Goal: Task Accomplishment & Management: Use online tool/utility

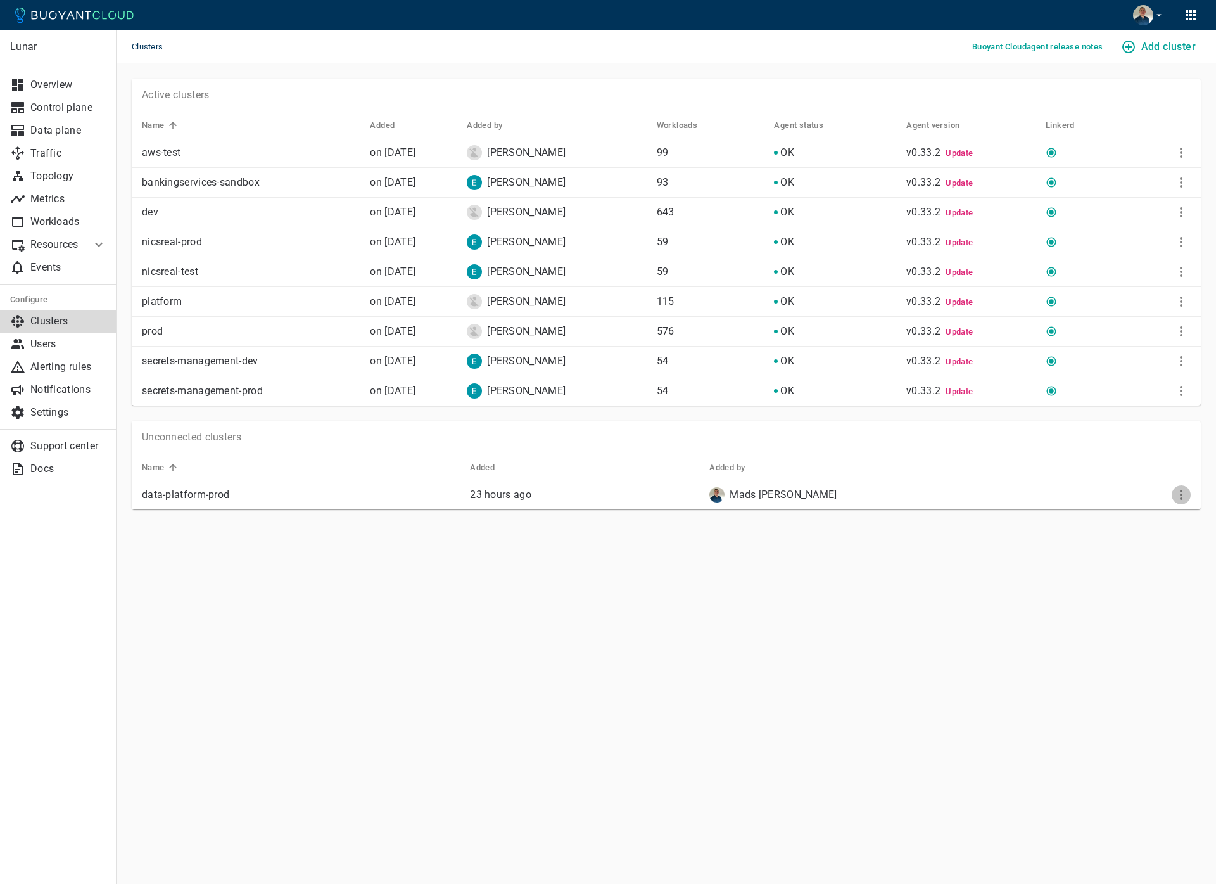
click at [1175, 490] on icon "More" at bounding box center [1181, 494] width 15 height 15
click at [1152, 514] on li "View install instructions" at bounding box center [1139, 520] width 133 height 23
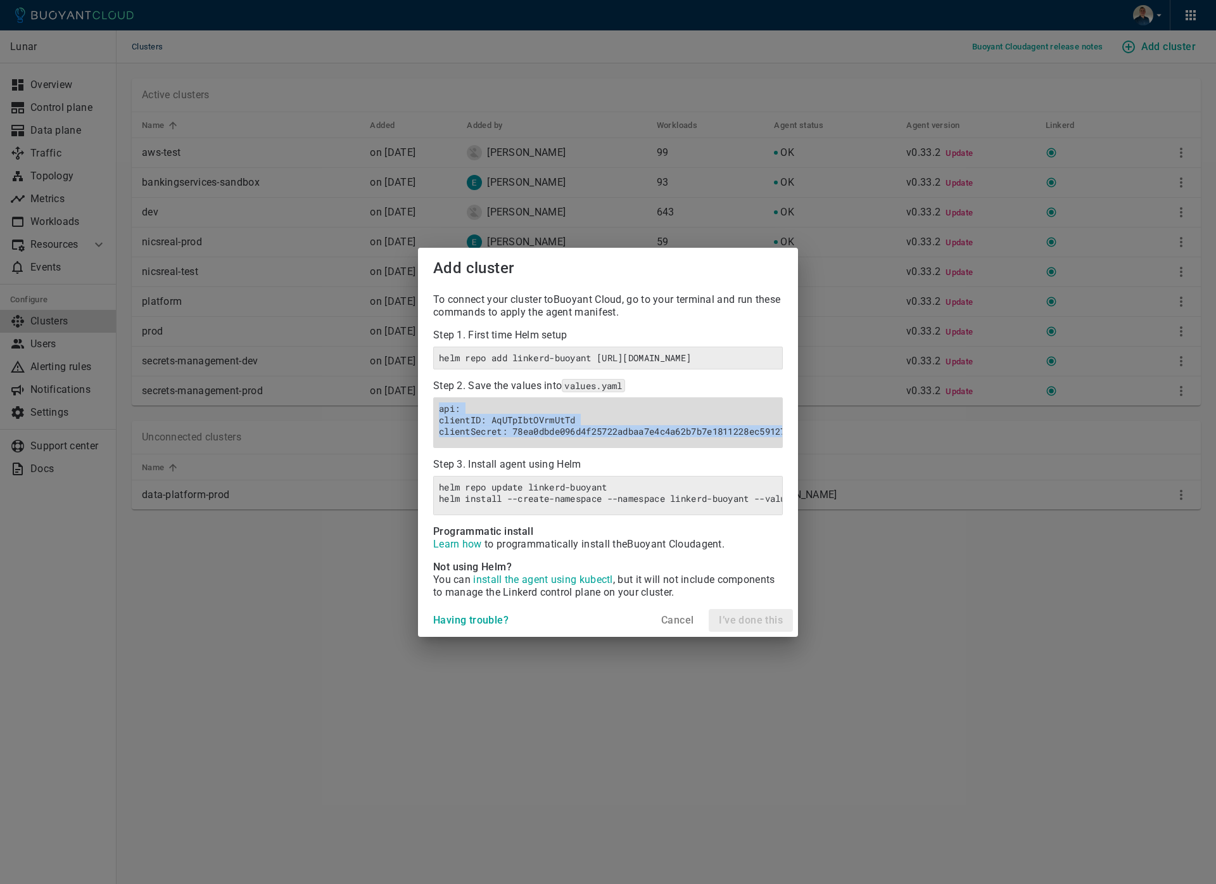
click at [594, 408] on h6 "api: clientID: AqUTpIbtOVrmUtTd clientSecret: 78ea0dbde096d4f25722adbaa7e4c4a62…" at bounding box center [608, 420] width 338 height 34
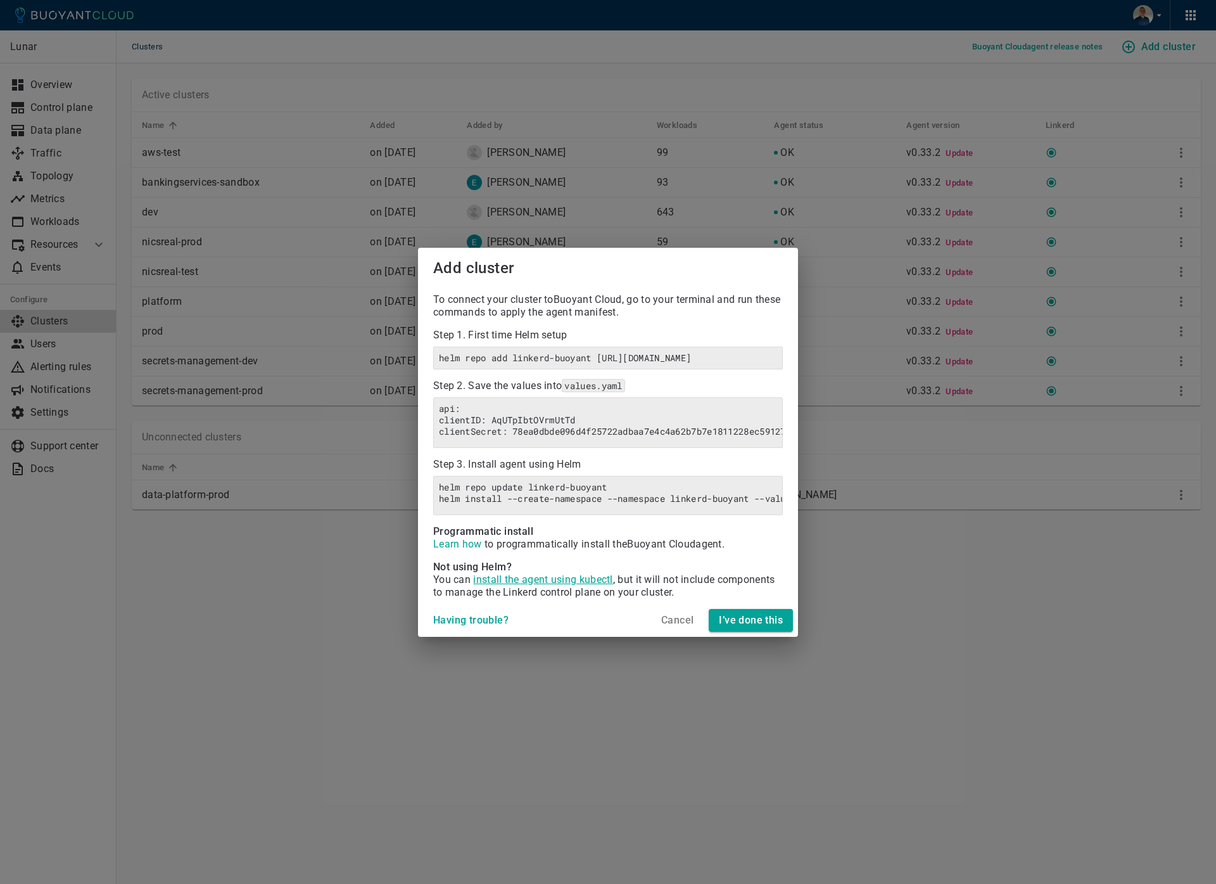
click at [517, 585] on span "install the agent using kubectl" at bounding box center [542, 579] width 139 height 12
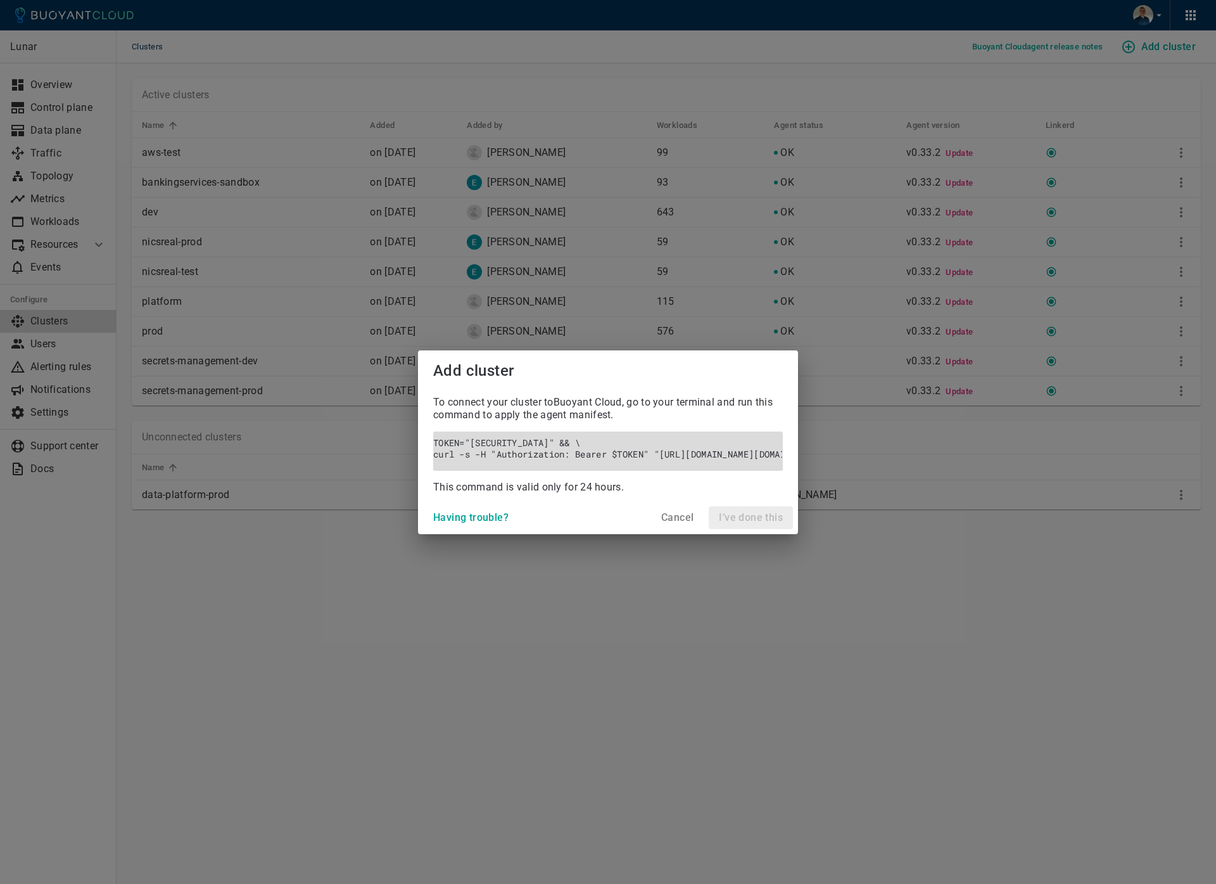
scroll to position [0, 3]
click at [676, 521] on h4 "Cancel" at bounding box center [677, 517] width 32 height 13
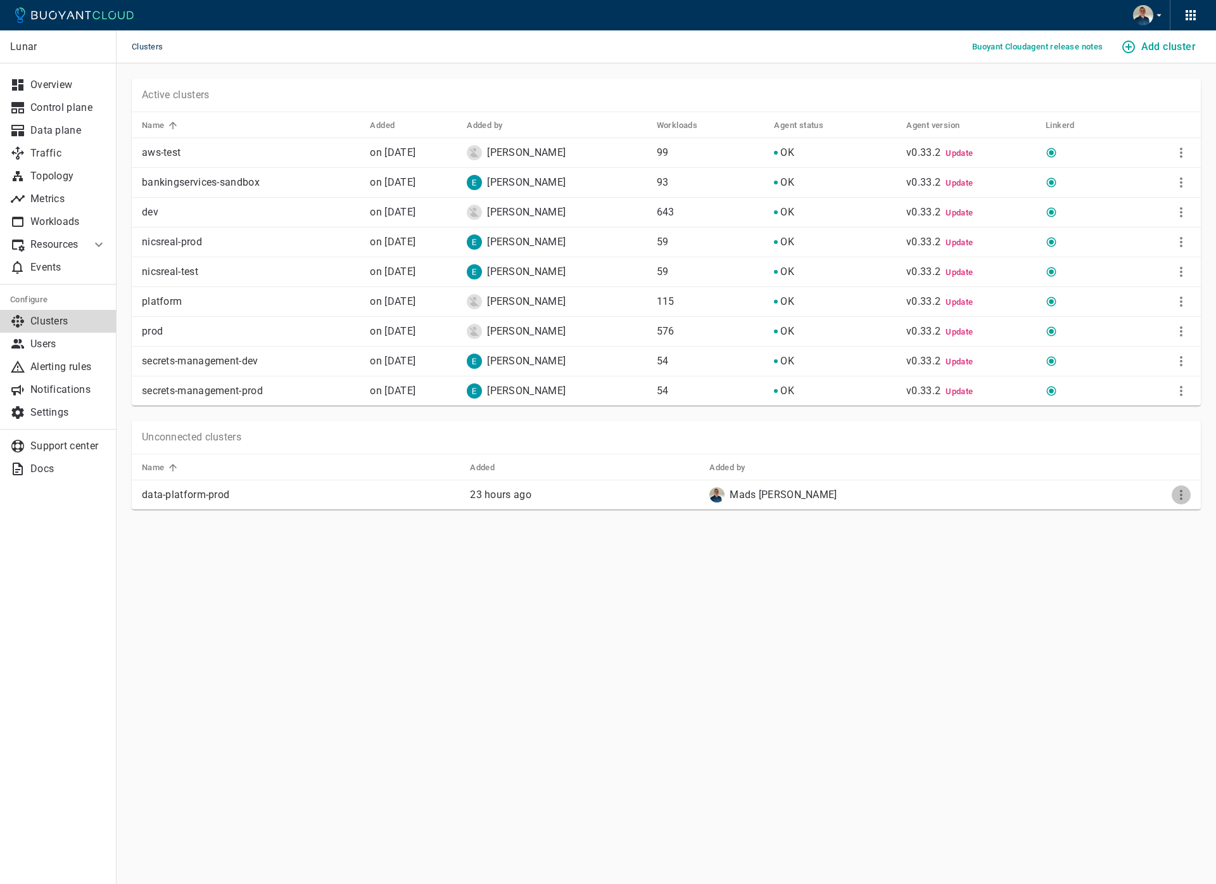
click at [1185, 493] on icon "More" at bounding box center [1181, 494] width 15 height 15
click at [1108, 523] on li "View install instructions" at bounding box center [1139, 520] width 133 height 23
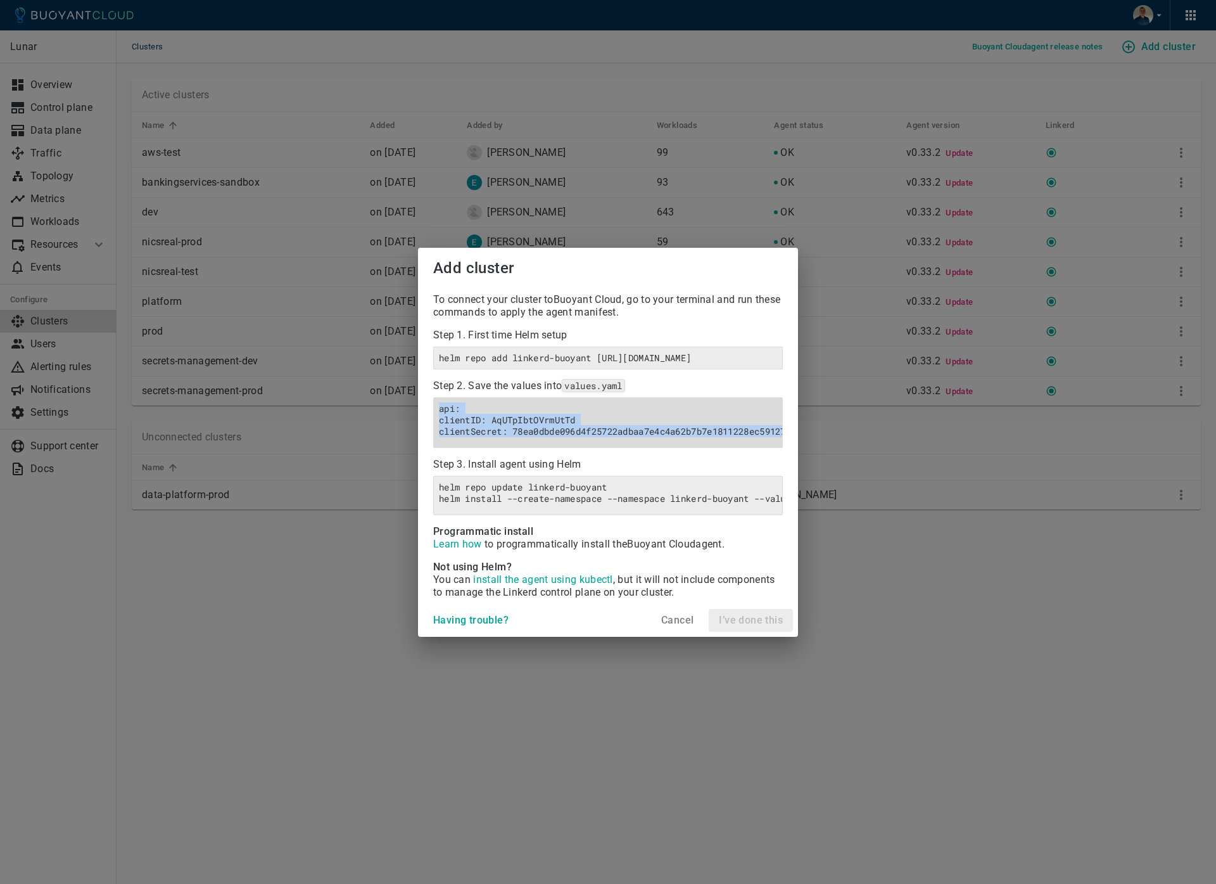
click at [587, 420] on h6 "api: clientID: AqUTpIbtOVrmUtTd clientSecret: 78ea0dbde096d4f25722adbaa7e4c4a62…" at bounding box center [608, 420] width 338 height 34
click at [684, 626] on h4 "Cancel" at bounding box center [677, 620] width 32 height 13
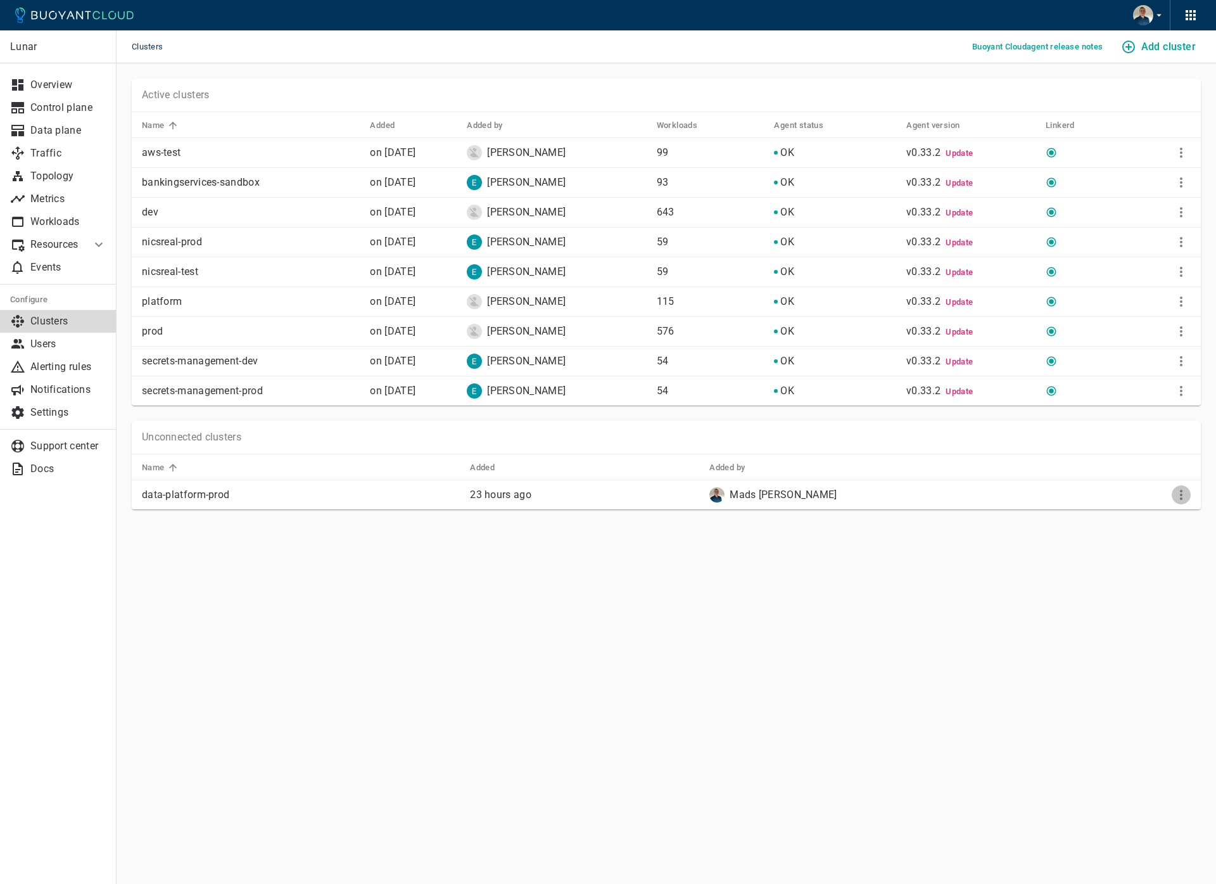
click at [1183, 498] on icon "More" at bounding box center [1181, 494] width 15 height 15
click at [1113, 514] on li "View install instructions" at bounding box center [1139, 520] width 133 height 23
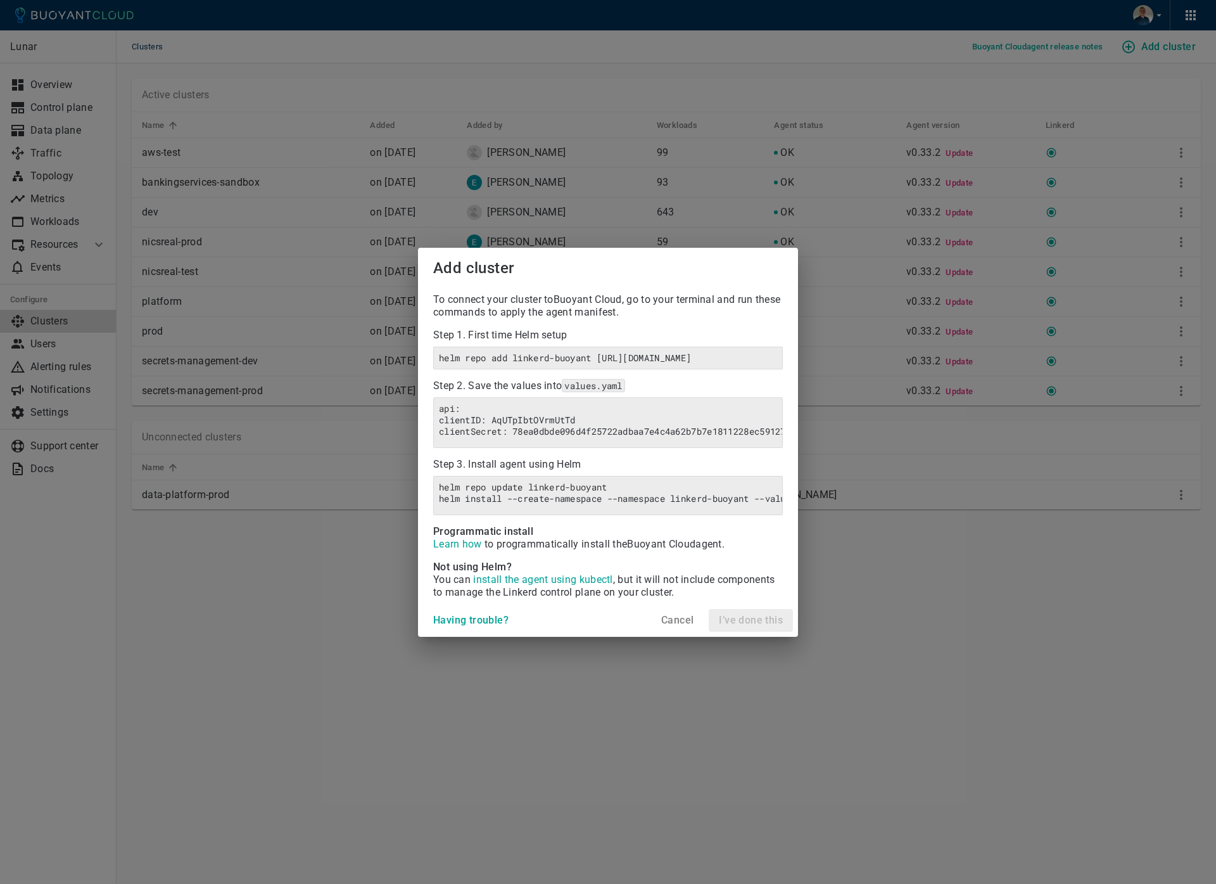
drag, startPoint x: 681, startPoint y: 625, endPoint x: 688, endPoint y: 622, distance: 7.7
click at [680, 625] on h4 "Cancel" at bounding box center [677, 620] width 32 height 13
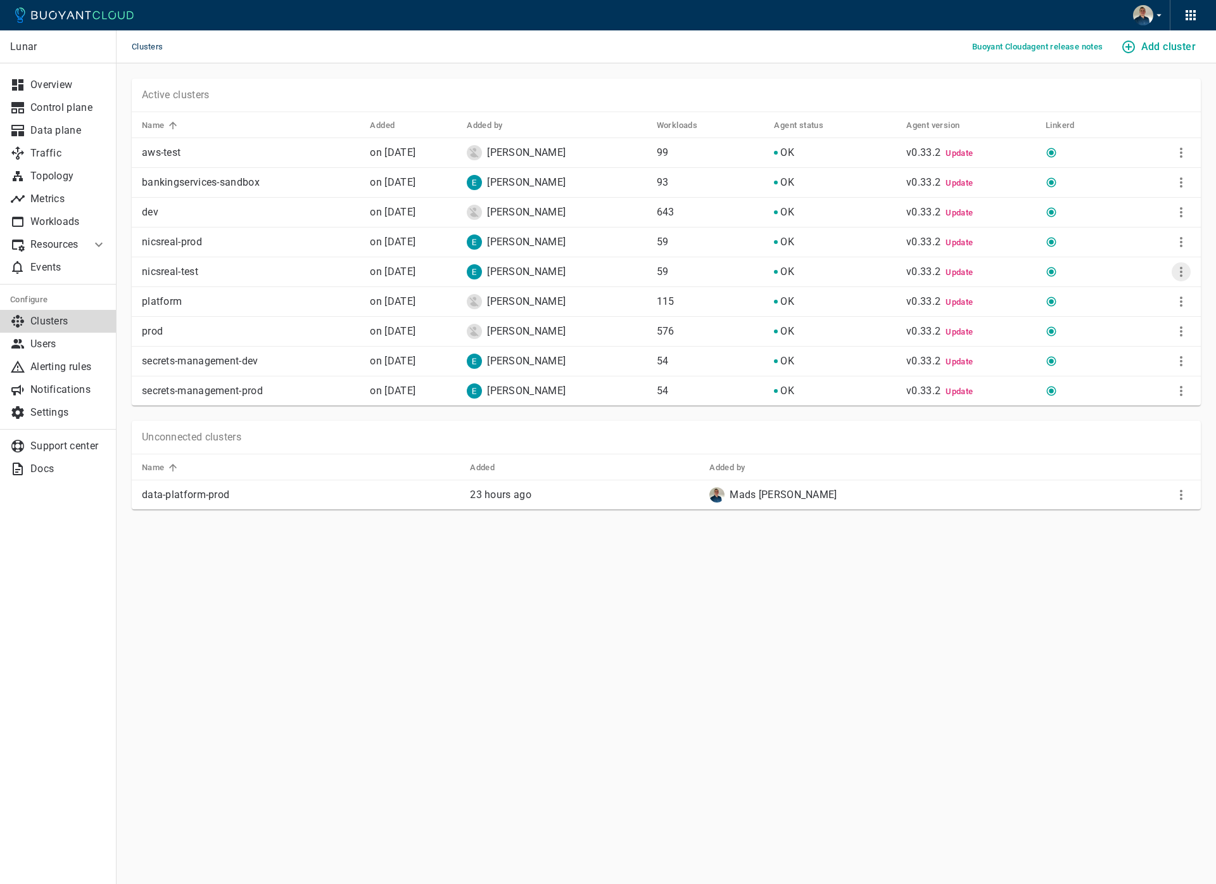
click at [1184, 273] on icon "More" at bounding box center [1181, 271] width 15 height 15
click at [1109, 293] on li "View install instructions" at bounding box center [1139, 297] width 133 height 23
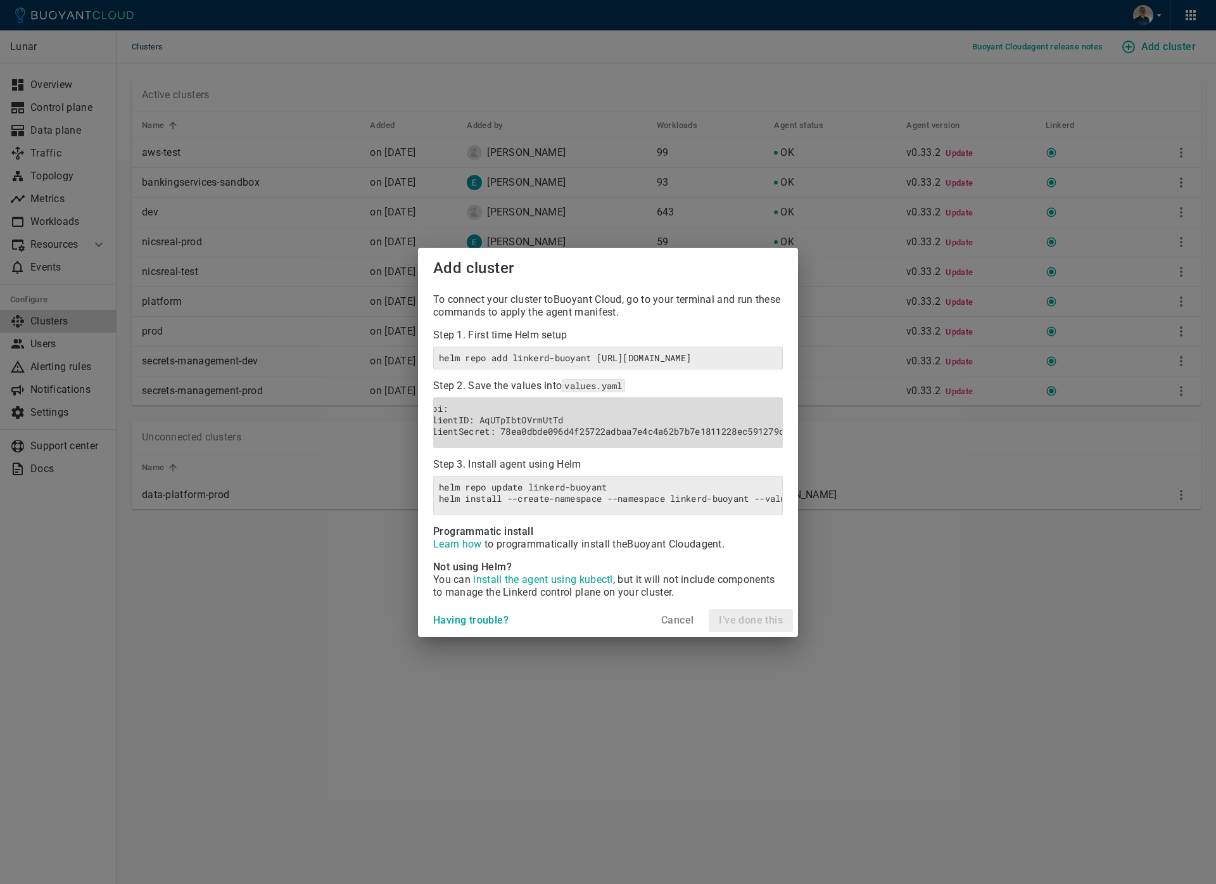
scroll to position [0, 0]
click at [668, 626] on h4 "Cancel" at bounding box center [677, 620] width 32 height 13
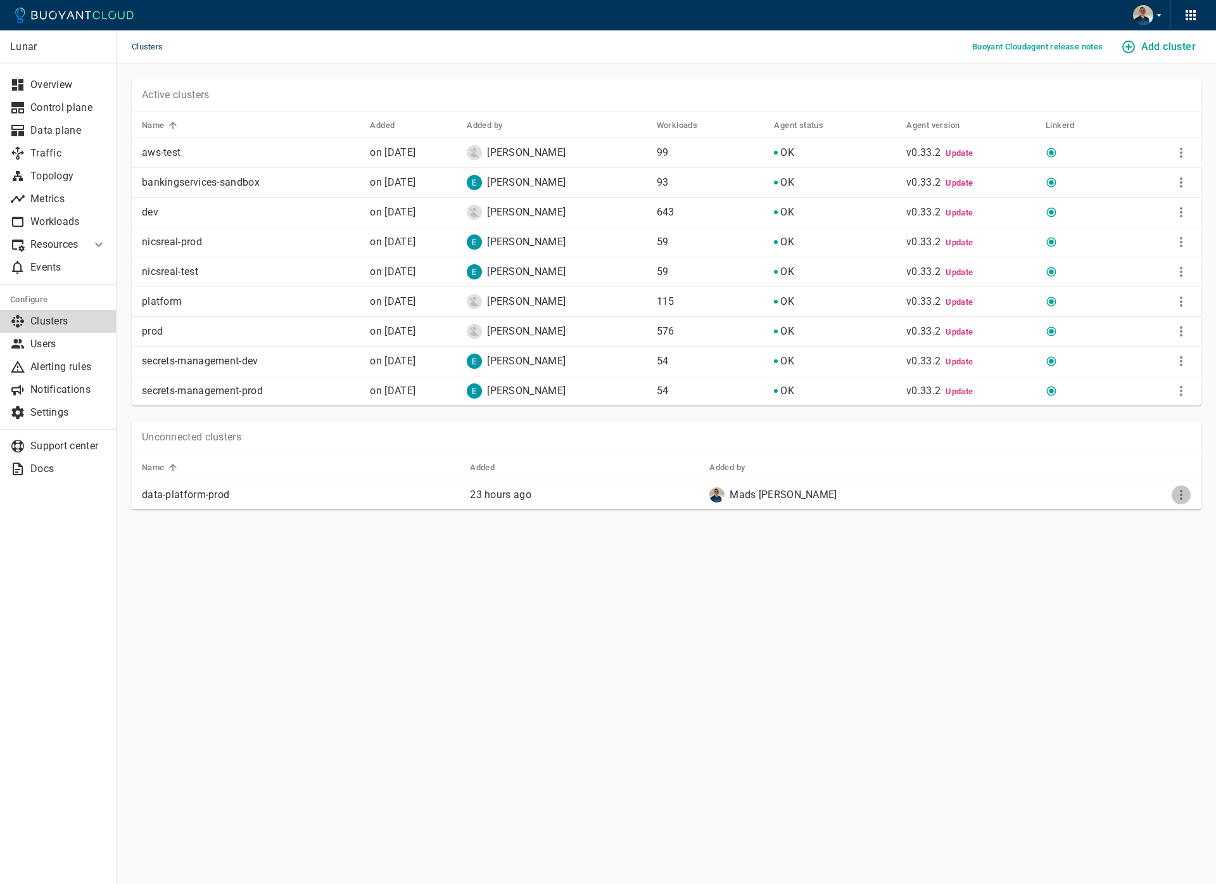
click at [1181, 493] on icon "More" at bounding box center [1181, 495] width 3 height 10
click at [1130, 516] on li "View install instructions" at bounding box center [1139, 520] width 133 height 23
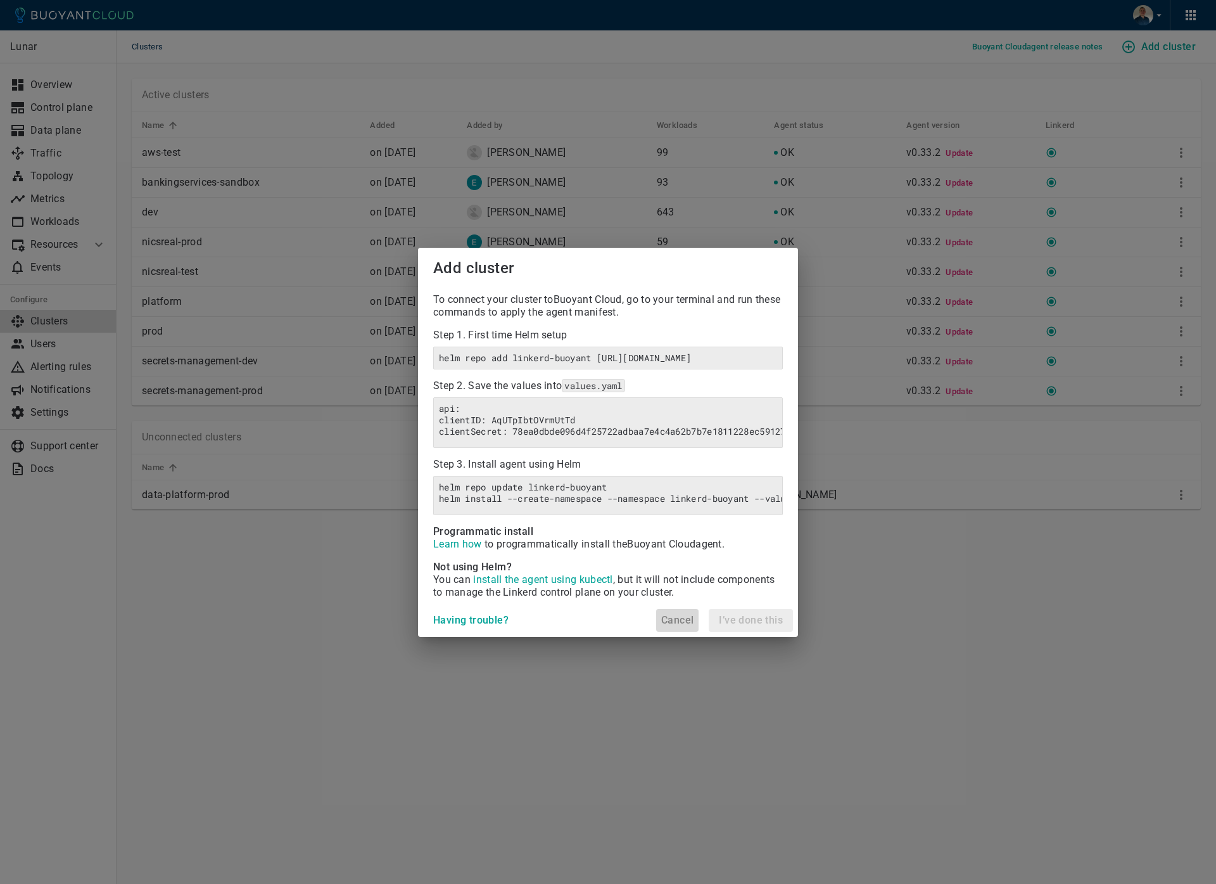
click at [671, 626] on h4 "Cancel" at bounding box center [677, 620] width 32 height 13
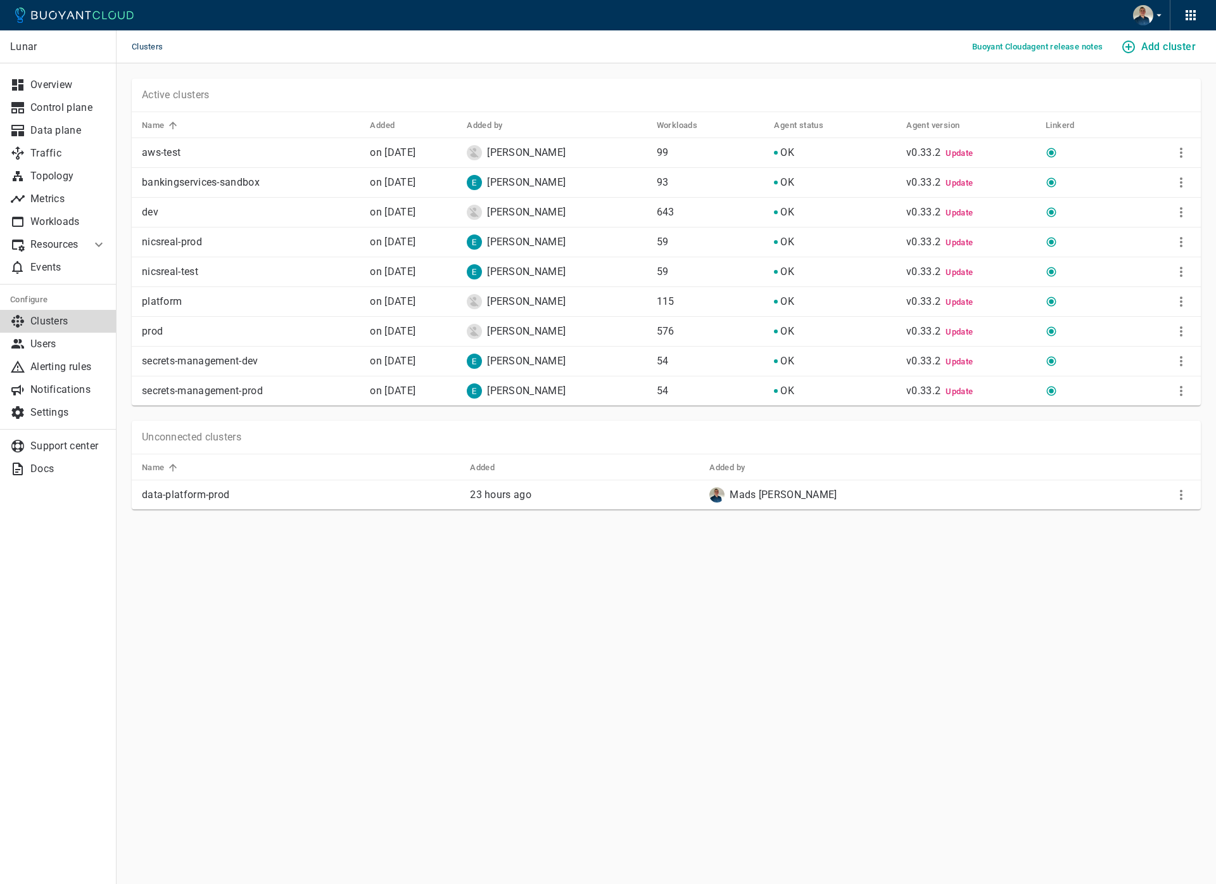
click at [589, 637] on main "Clusters Buoyant Cloud agent release notes Add cluster Lunar Overview Control p…" at bounding box center [666, 442] width 1099 height 884
click at [879, 576] on main "Clusters Buoyant Cloud agent release notes Add cluster Lunar Overview Control p…" at bounding box center [666, 442] width 1099 height 884
click at [1180, 488] on icon "More" at bounding box center [1181, 494] width 15 height 15
click at [1148, 522] on li "View install instructions" at bounding box center [1139, 520] width 133 height 23
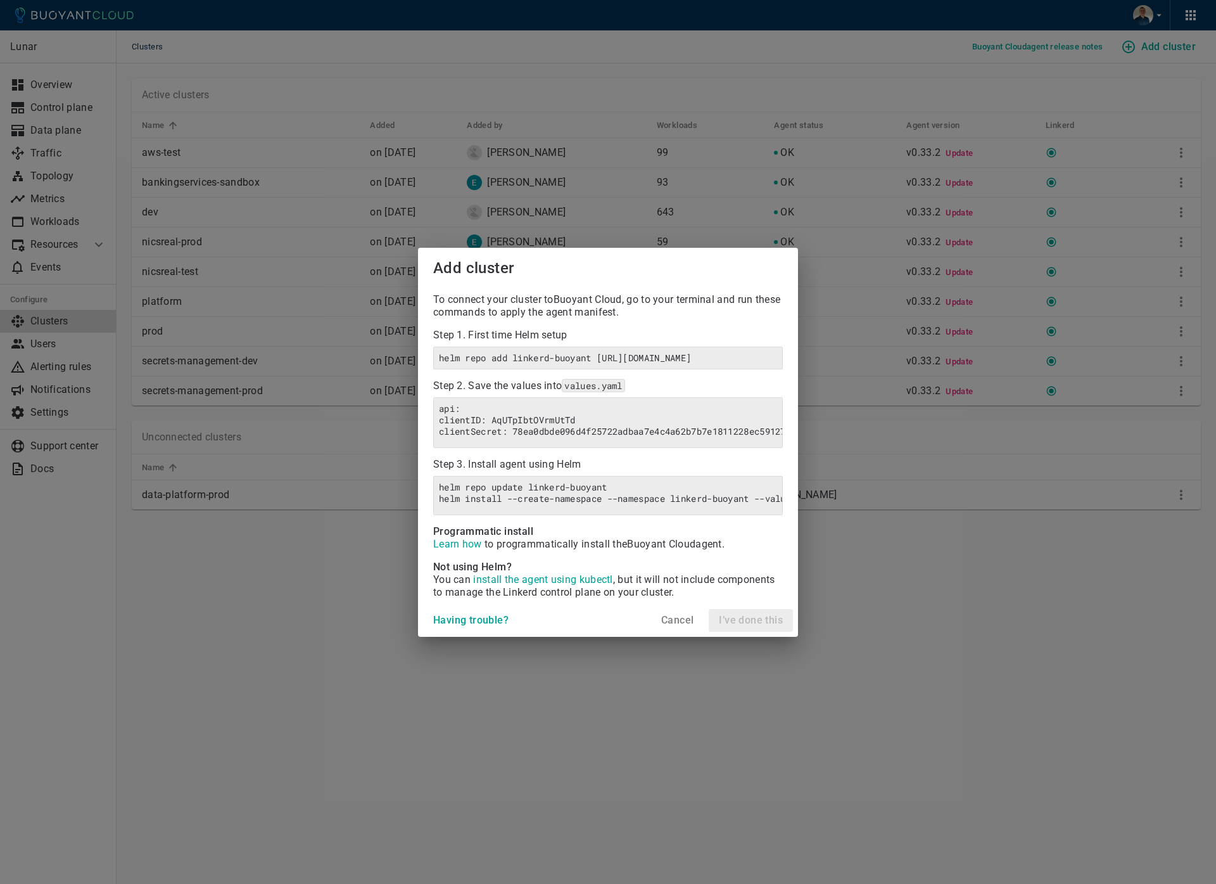
click at [531, 585] on span "install the agent using kubectl" at bounding box center [542, 579] width 139 height 12
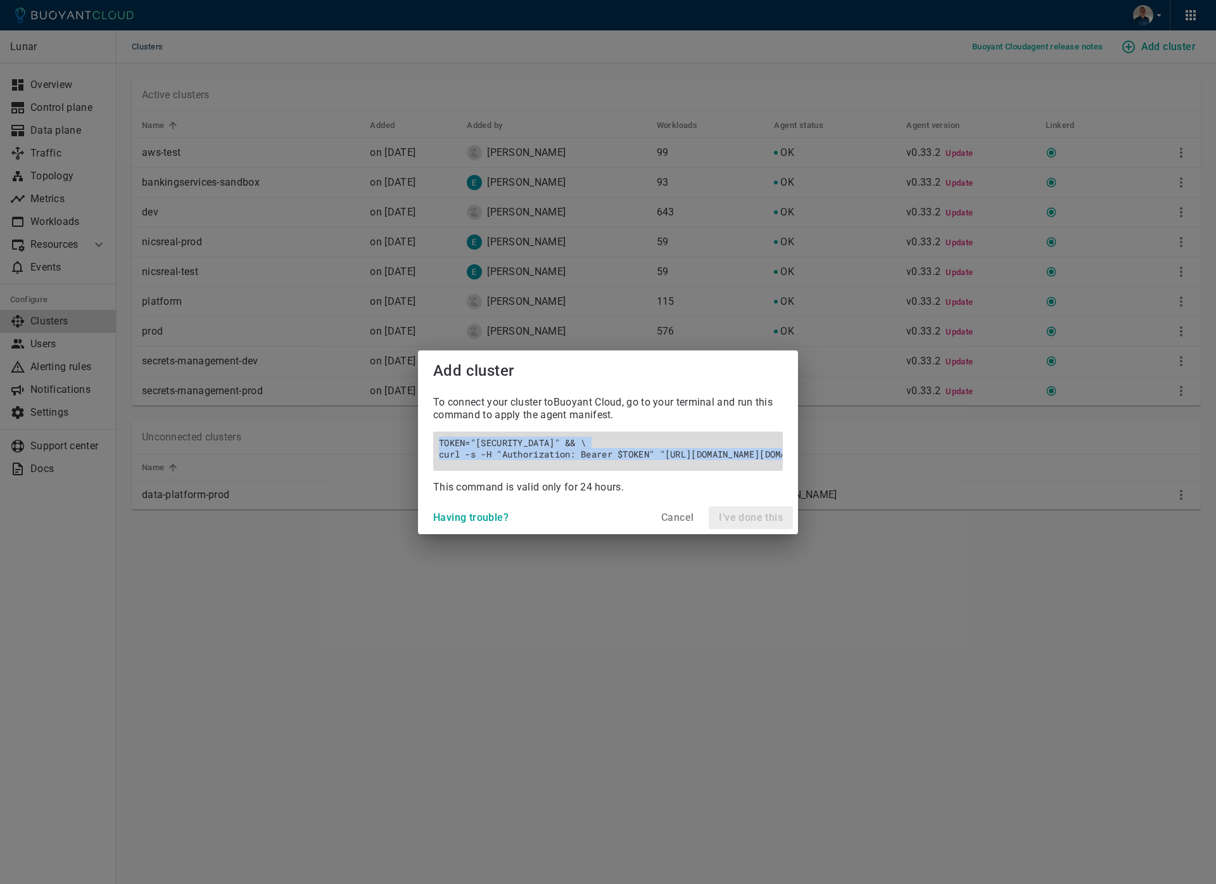
click at [496, 445] on h6 "TOKEN="[SECURITY_DATA]" && \ curl -s -H "Authorization: Bearer $TOKEN" "[URL][D…" at bounding box center [608, 448] width 338 height 23
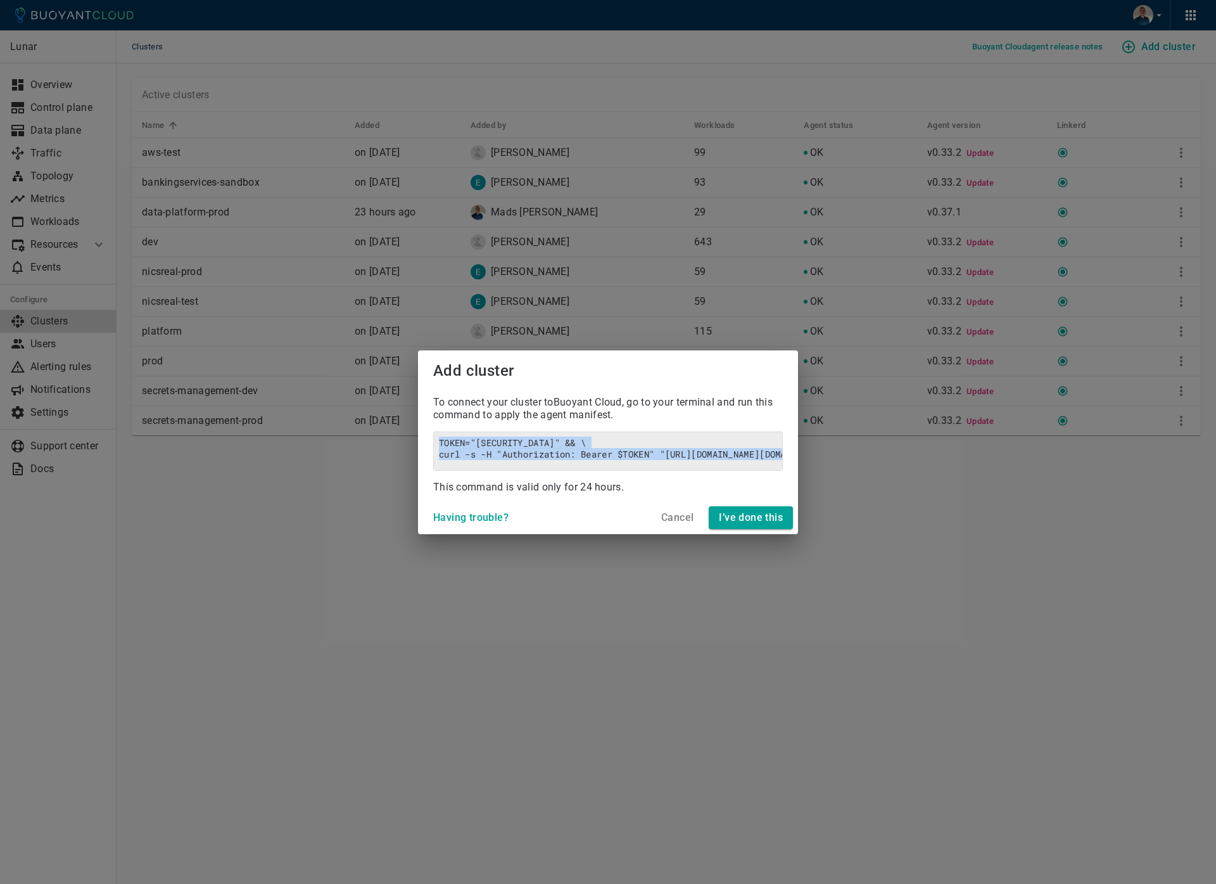
click at [675, 524] on h4 "Cancel" at bounding box center [677, 517] width 32 height 13
